Goal: Information Seeking & Learning: Learn about a topic

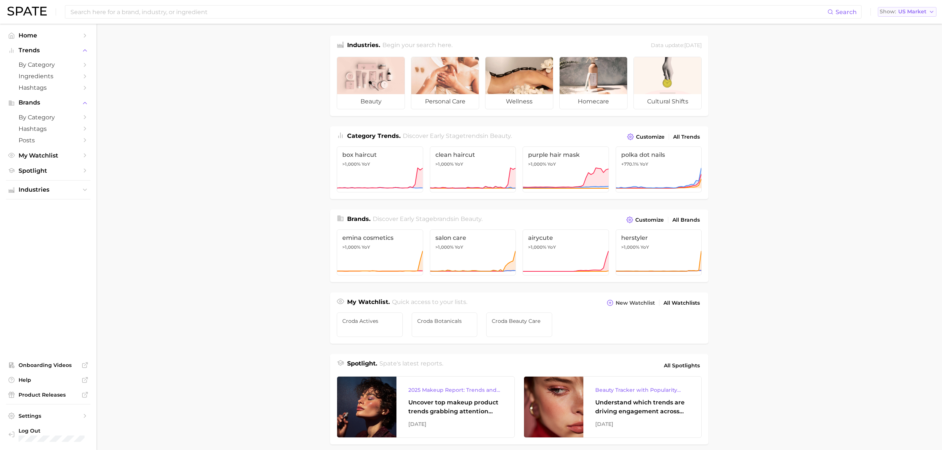
click at [925, 14] on span "US Market" at bounding box center [913, 12] width 28 height 4
click at [913, 62] on span "[GEOGRAPHIC_DATA]" at bounding box center [911, 64] width 58 height 6
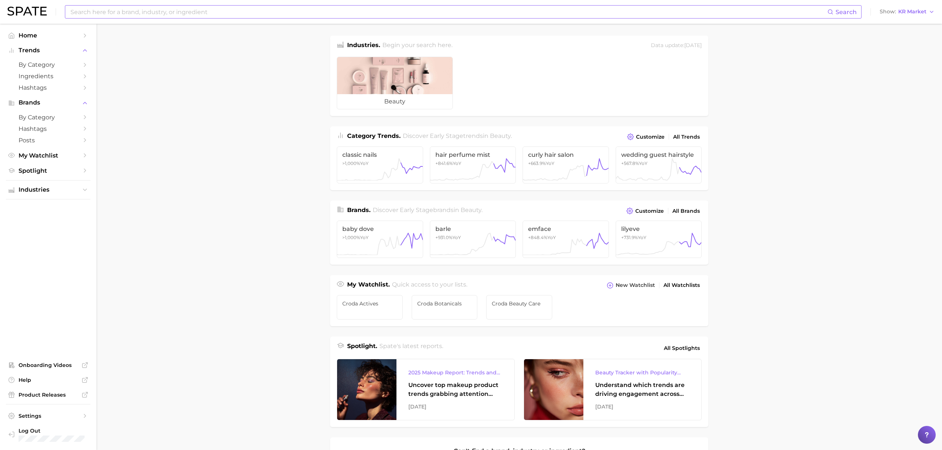
click at [292, 15] on input at bounding box center [449, 12] width 758 height 13
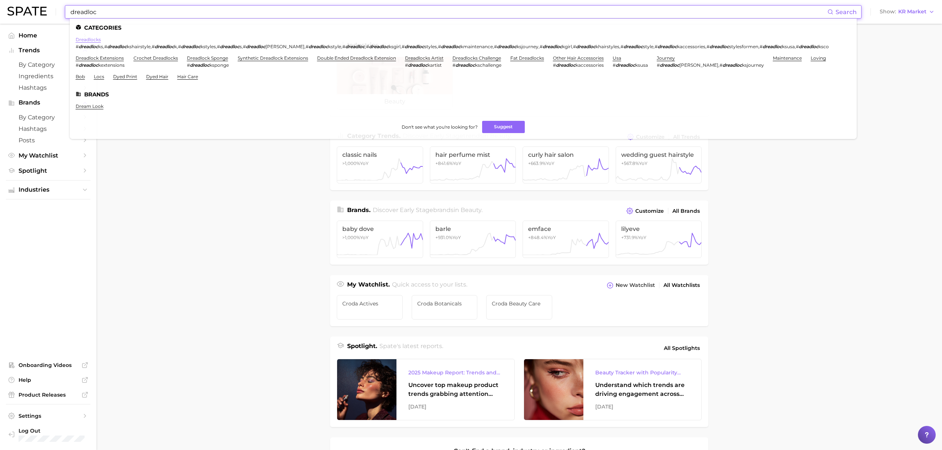
type input "dreadloc"
click at [95, 40] on link "dreadlocks" at bounding box center [88, 40] width 25 height 6
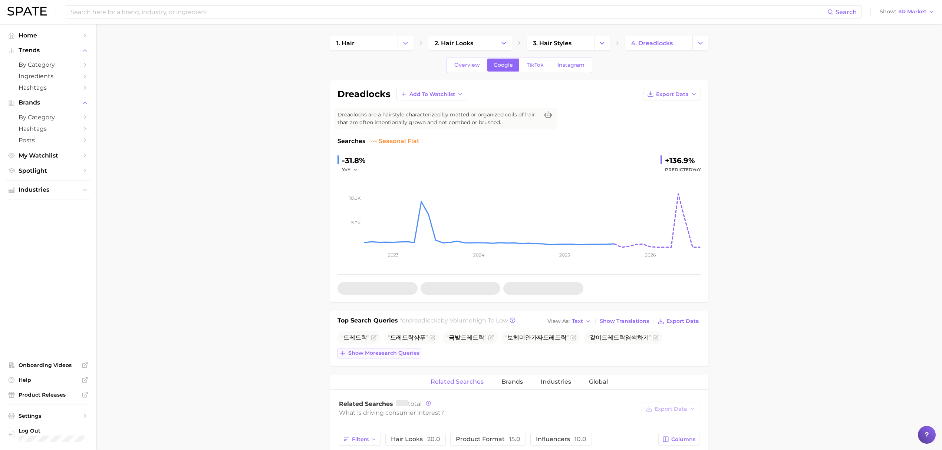
click at [365, 355] on span "Show more search queries" at bounding box center [383, 353] width 71 height 6
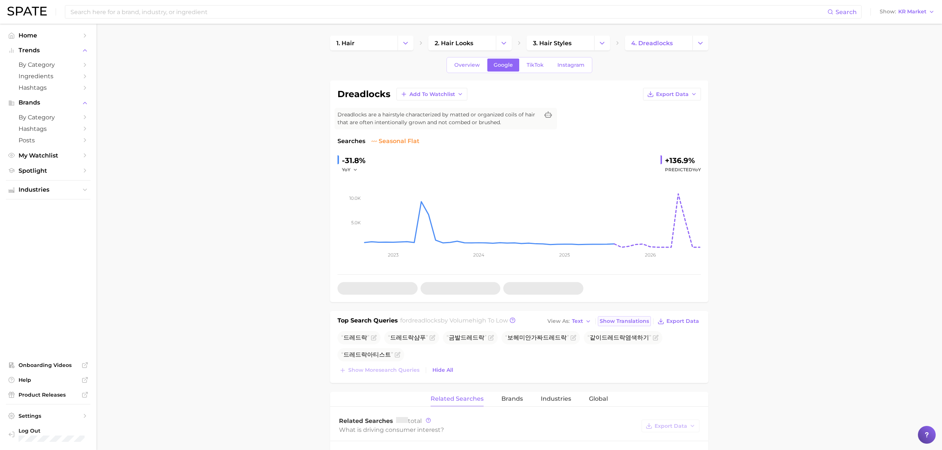
click at [630, 320] on span "Show Translations" at bounding box center [624, 321] width 49 height 6
click at [915, 13] on span "KR Market" at bounding box center [913, 12] width 28 height 4
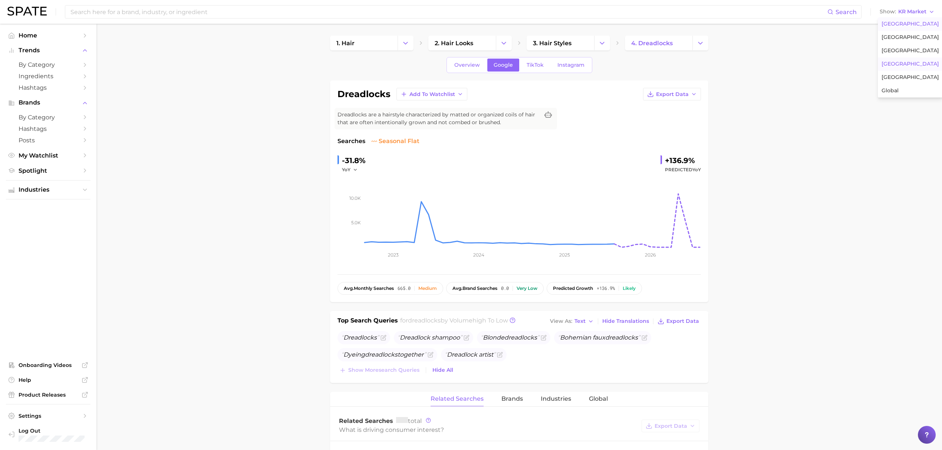
click at [910, 27] on span "[GEOGRAPHIC_DATA]" at bounding box center [911, 24] width 58 height 6
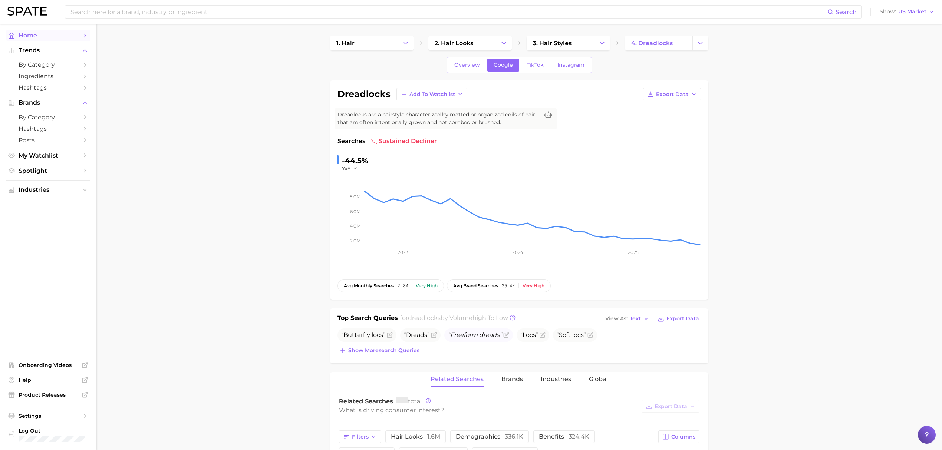
click at [39, 37] on span "Home" at bounding box center [48, 35] width 59 height 7
